Goal: Task Accomplishment & Management: Use online tool/utility

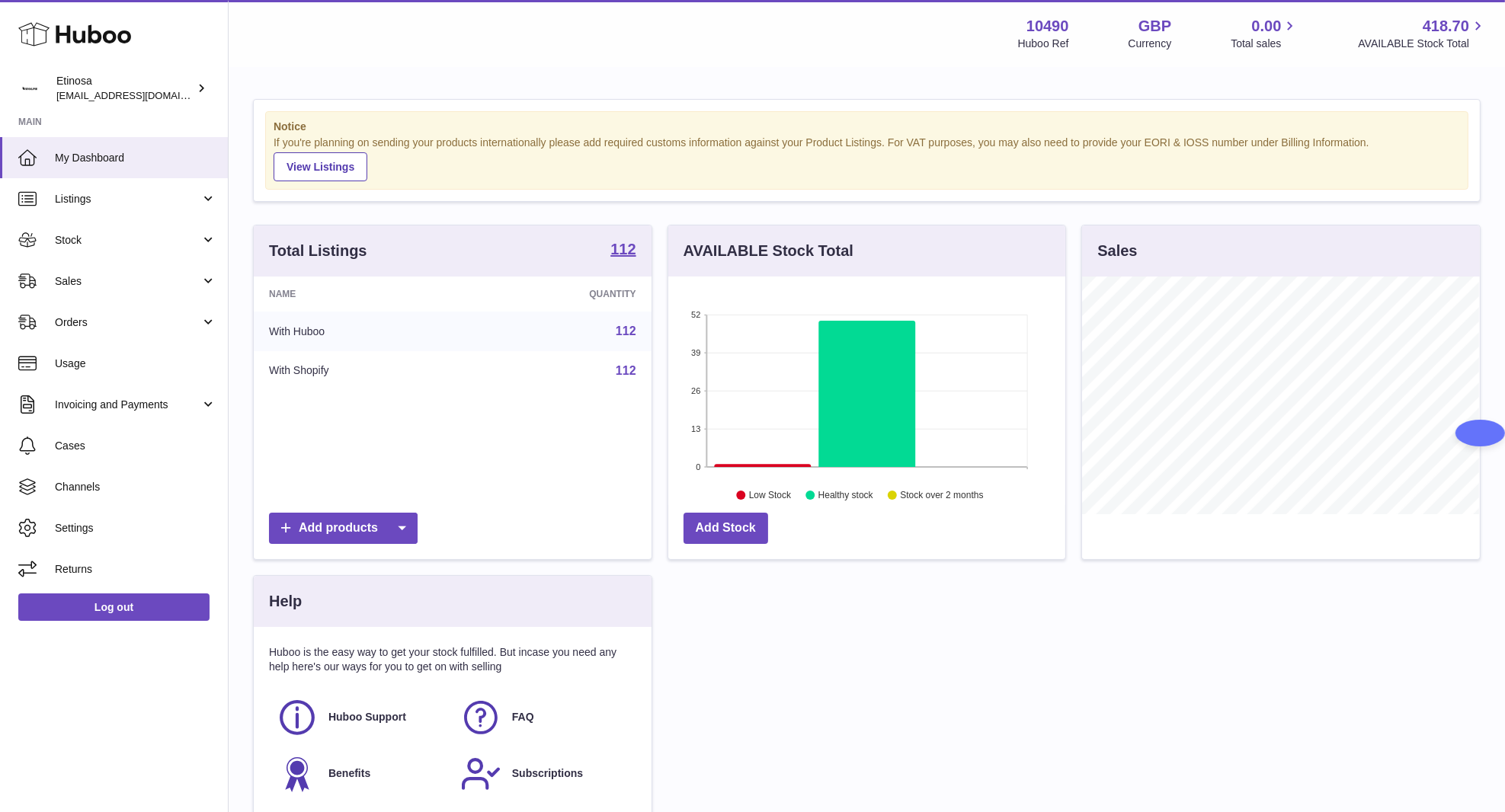
scroll to position [238, 398]
click at [112, 288] on link "Sales" at bounding box center [114, 280] width 228 height 41
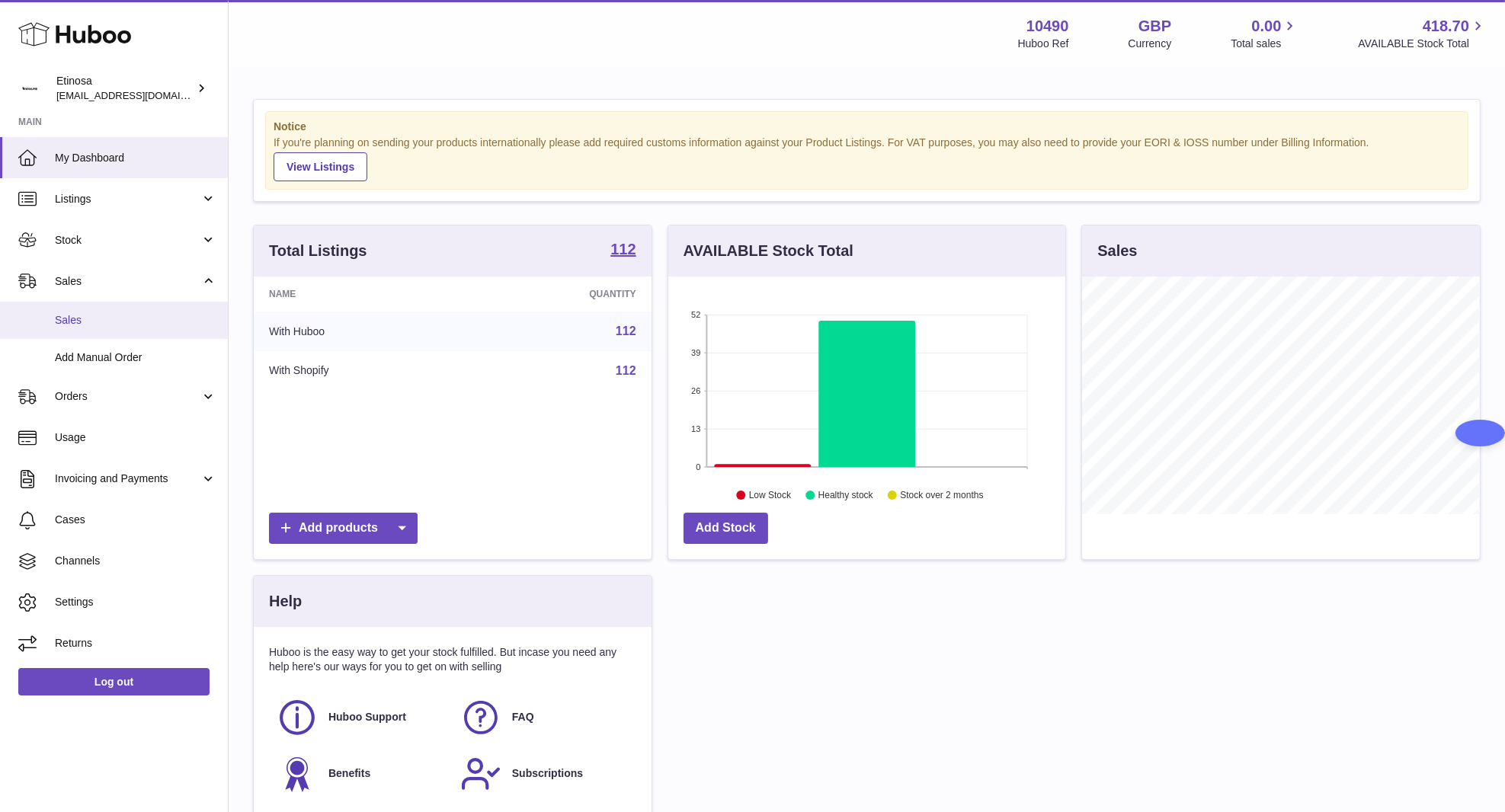
click at [112, 313] on span "Sales" at bounding box center [135, 320] width 161 height 15
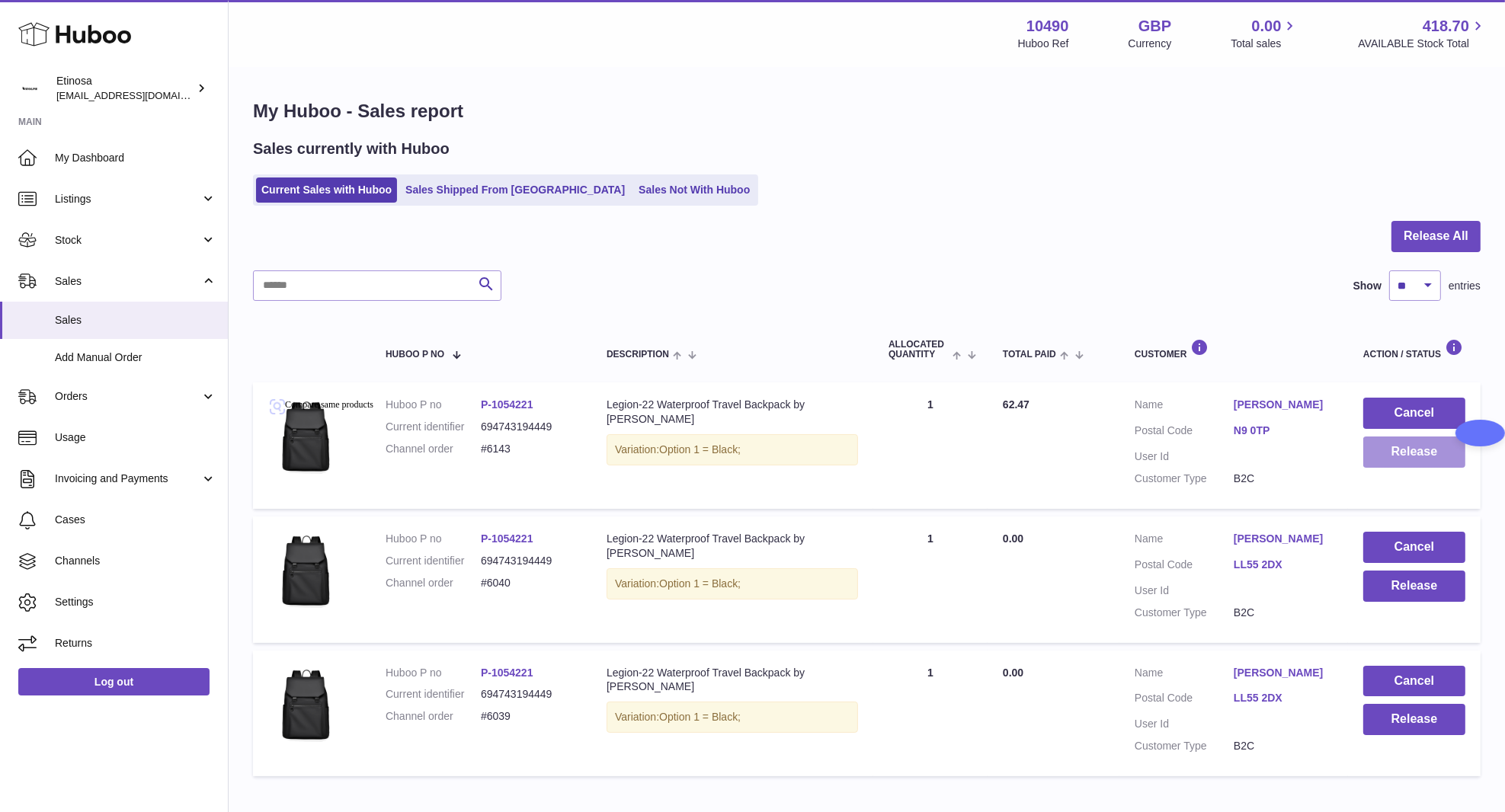
click at [1424, 458] on button "Release" at bounding box center [1414, 452] width 102 height 31
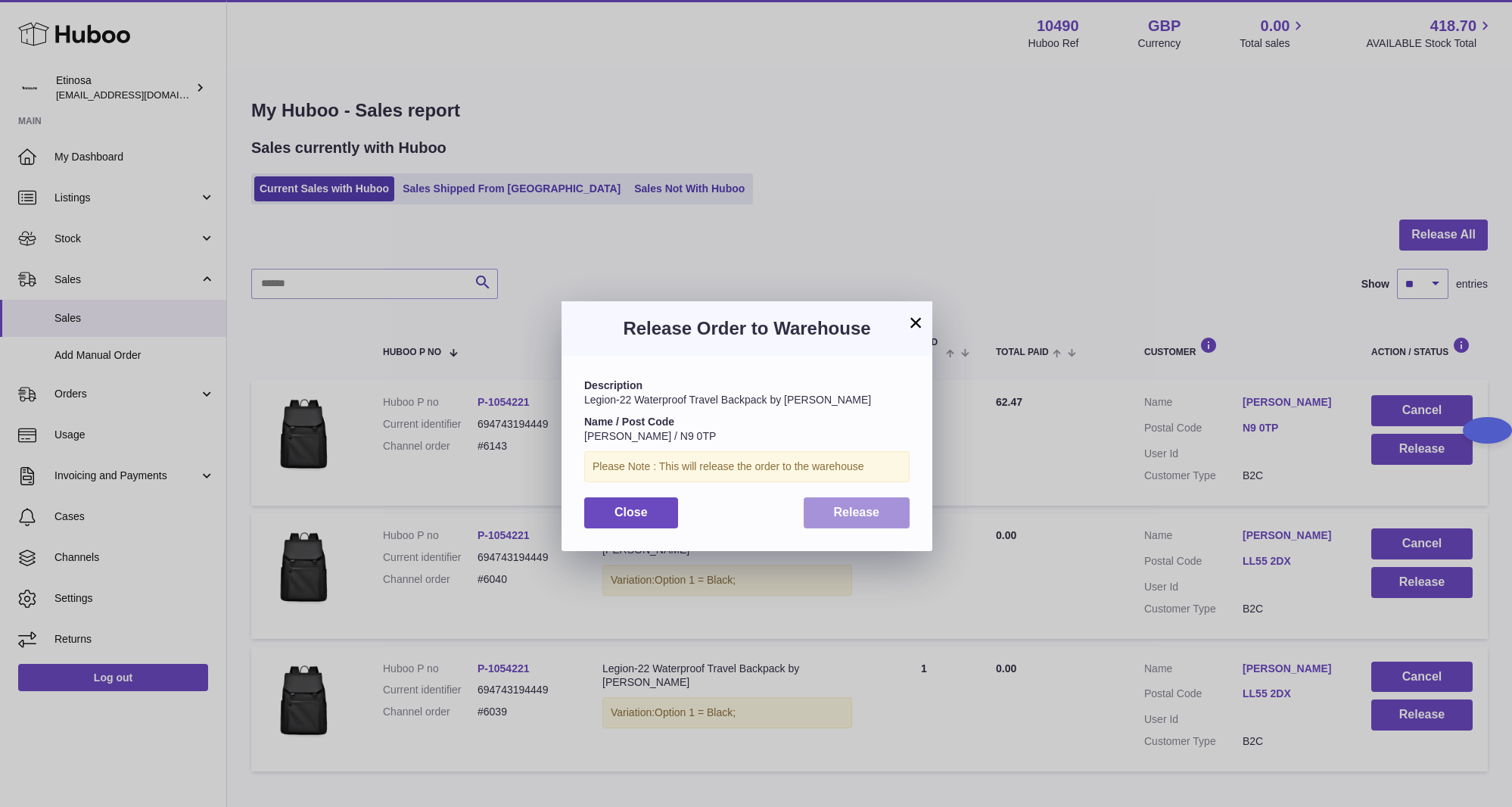
click at [875, 522] on button "Release" at bounding box center [857, 513] width 107 height 31
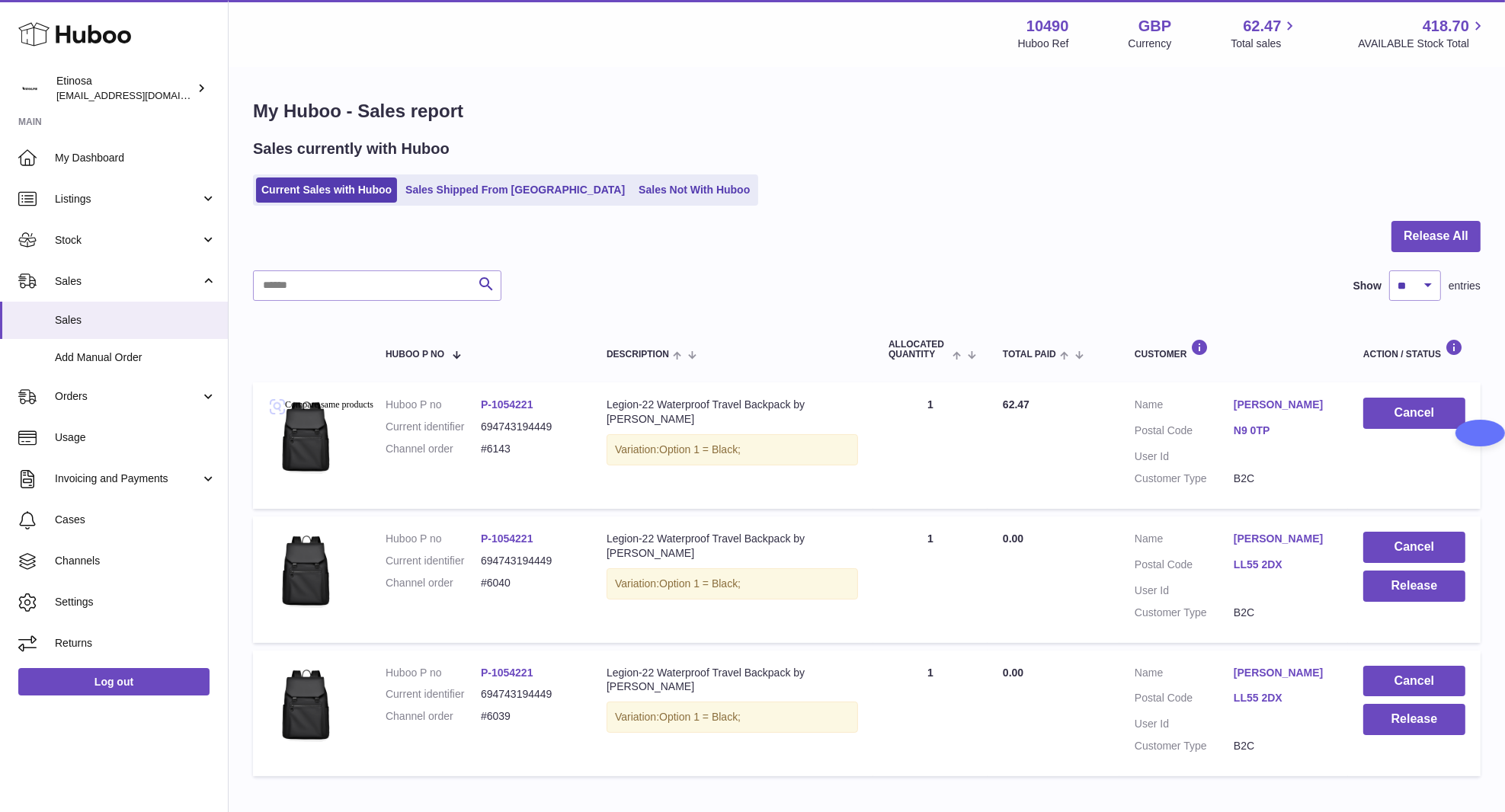
click at [941, 288] on div "Search Show ** ** ** *** entries" at bounding box center [867, 285] width 1227 height 30
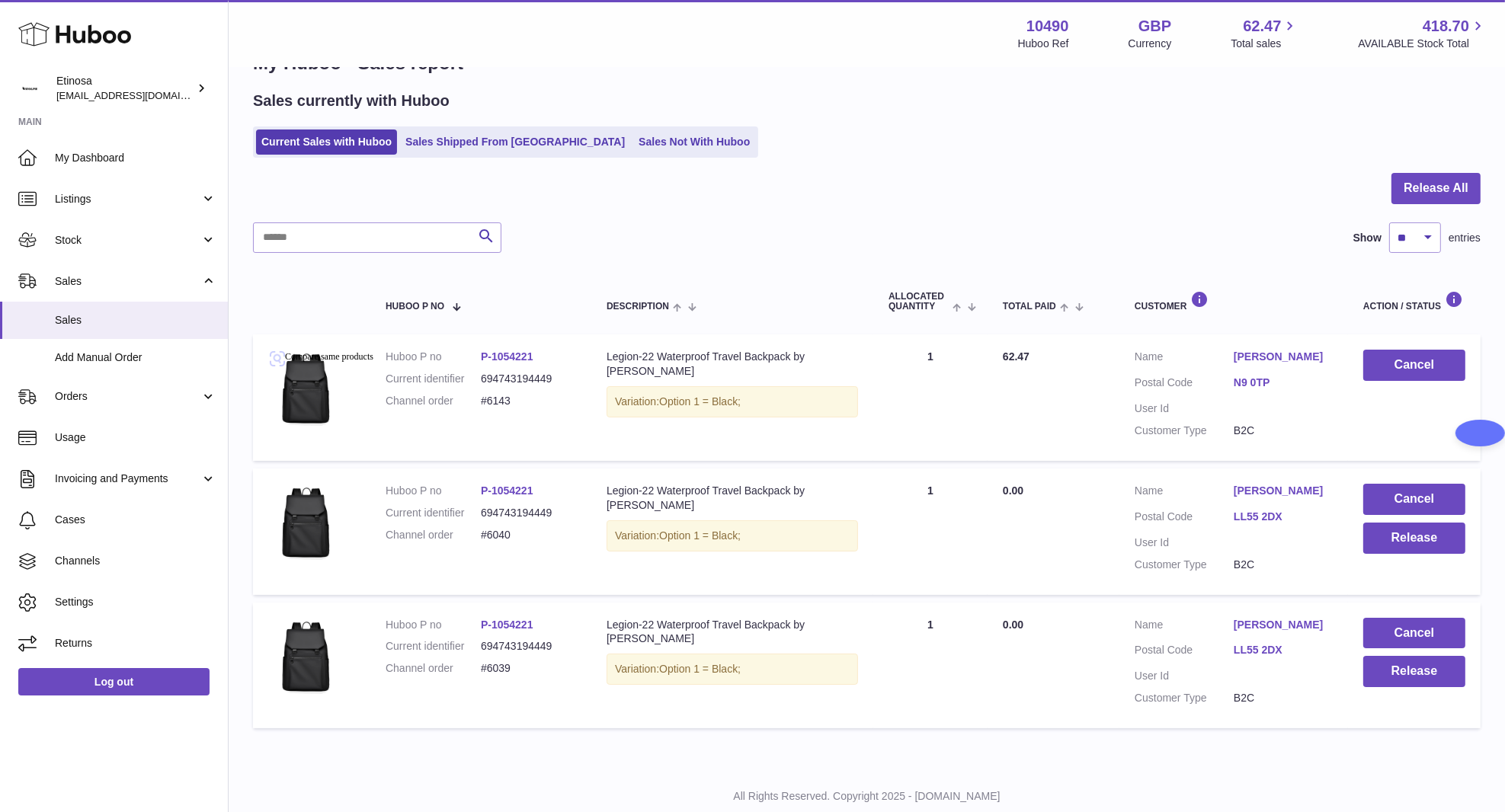
scroll to position [89, 0]
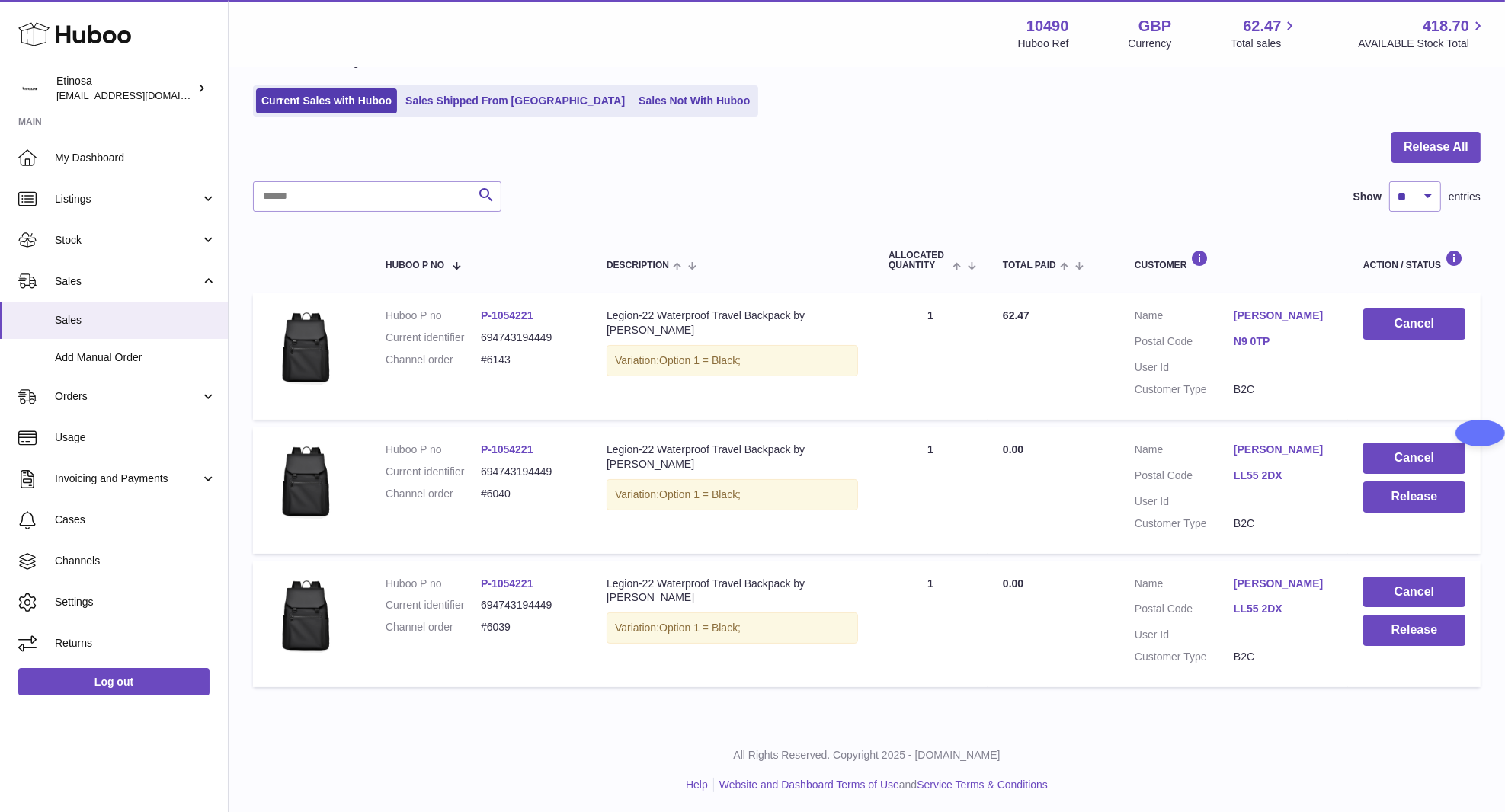
drag, startPoint x: 637, startPoint y: 752, endPoint x: 72, endPoint y: 9, distance: 933.4
click at [634, 748] on p "All Rights Reserved. Copyright 2025 - [DOMAIN_NAME]" at bounding box center [867, 756] width 1252 height 15
